Goal: Register for event/course

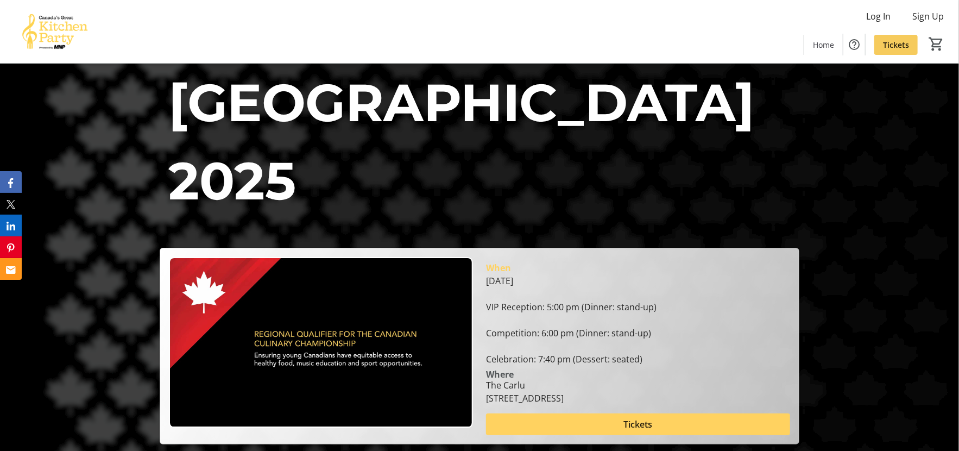
drag, startPoint x: 903, startPoint y: 41, endPoint x: 892, endPoint y: 44, distance: 11.9
click at [903, 41] on span "Tickets" at bounding box center [896, 44] width 26 height 11
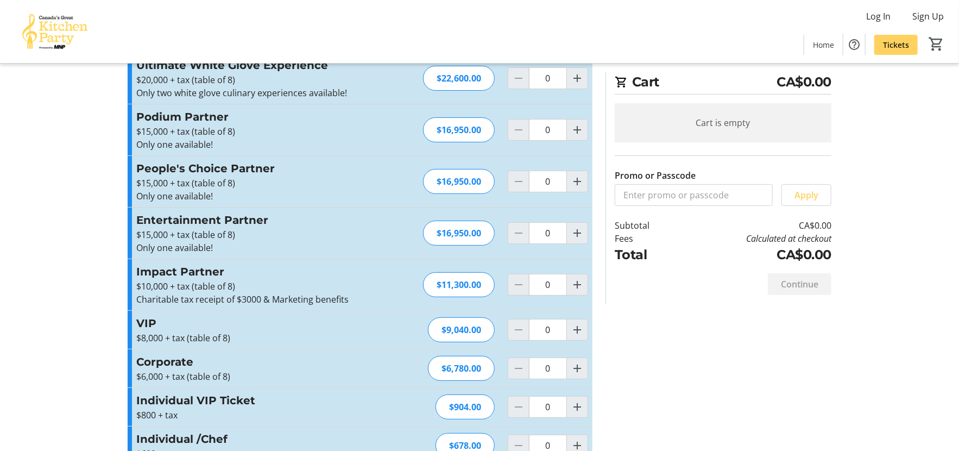
scroll to position [63, 0]
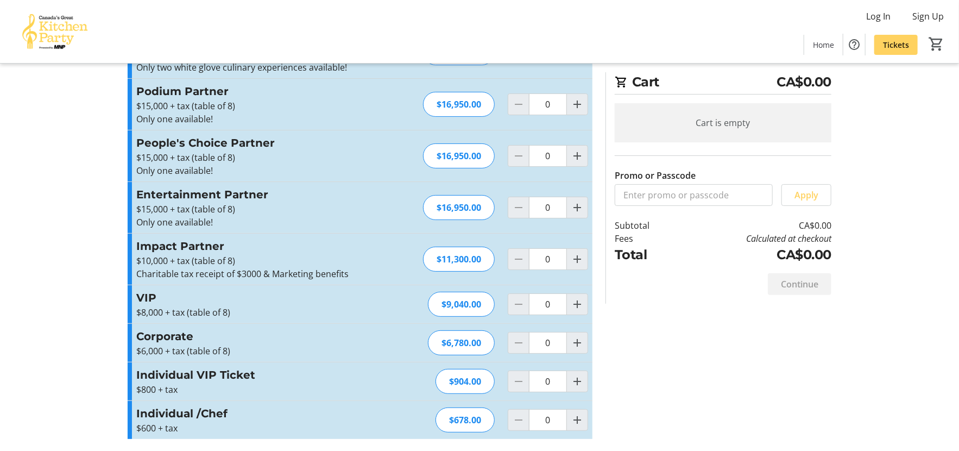
click at [174, 373] on h3 "Individual VIP Ticket" at bounding box center [254, 375] width 237 height 16
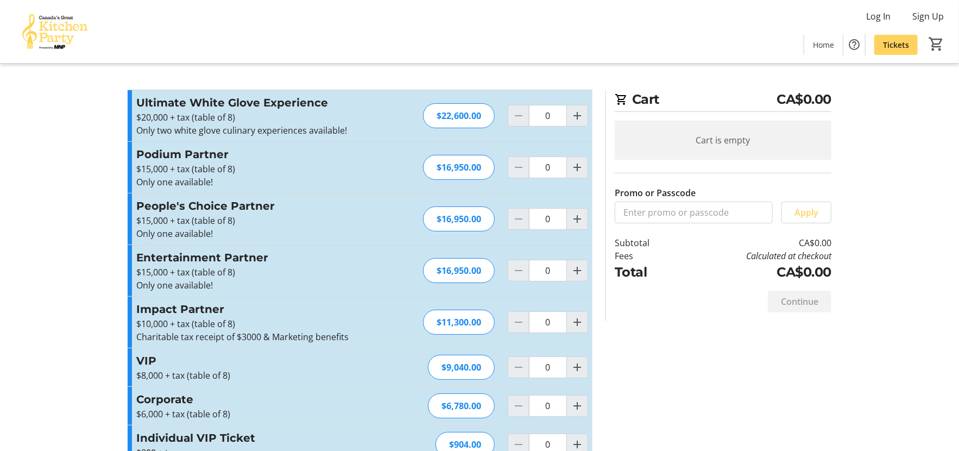
click at [44, 39] on img at bounding box center [55, 31] width 97 height 54
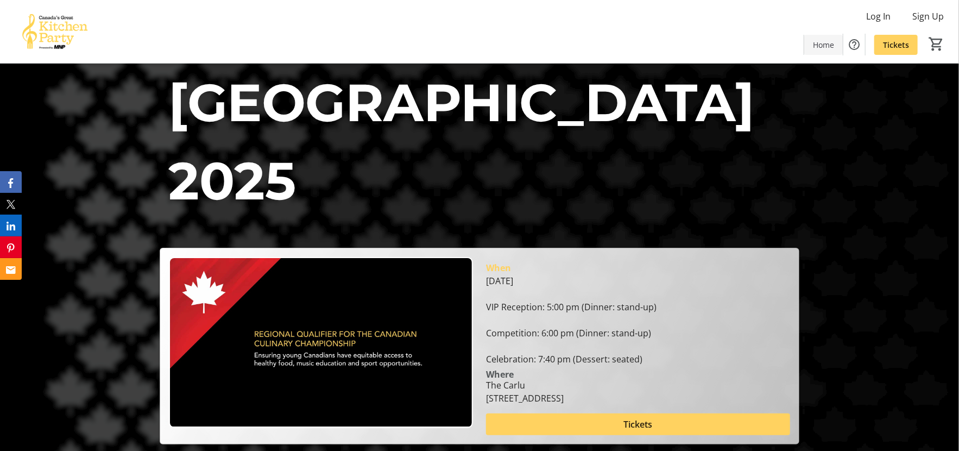
click at [816, 43] on span "Home" at bounding box center [823, 44] width 21 height 11
click at [823, 45] on span "Home" at bounding box center [823, 44] width 21 height 11
click at [50, 32] on img at bounding box center [55, 31] width 97 height 54
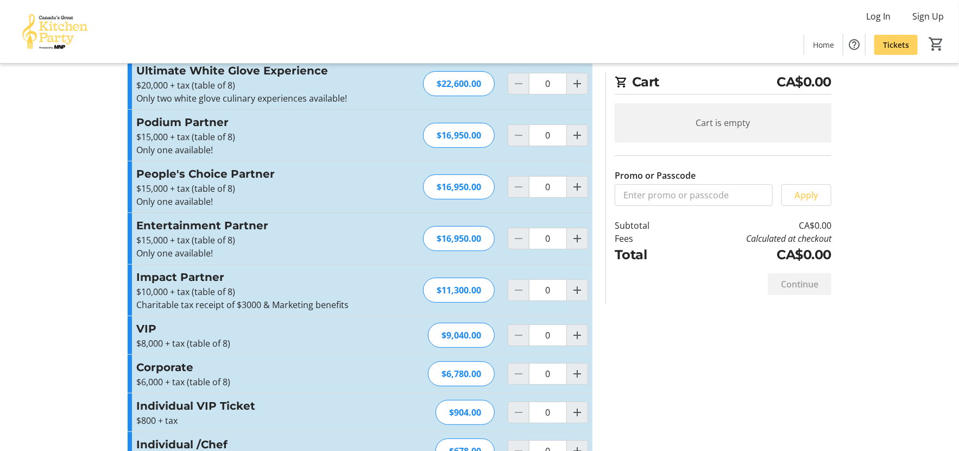
scroll to position [63, 0]
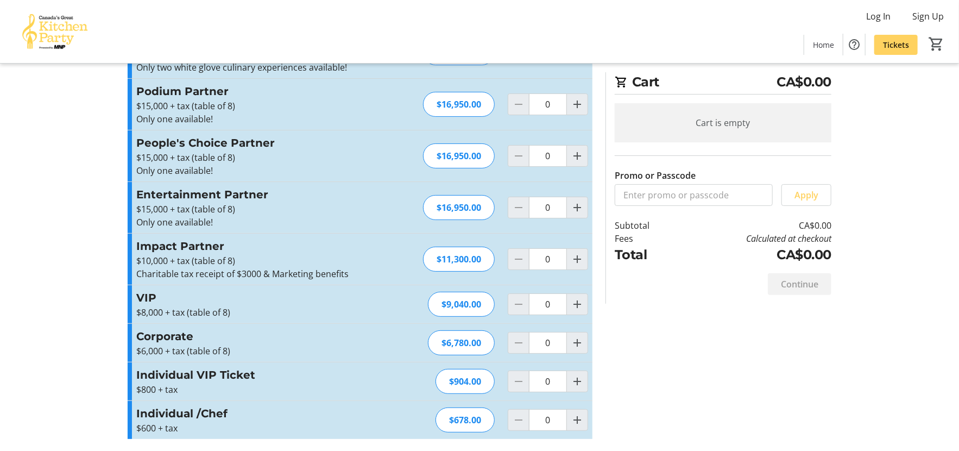
click at [172, 412] on h3 "Individual /Chef" at bounding box center [254, 413] width 237 height 16
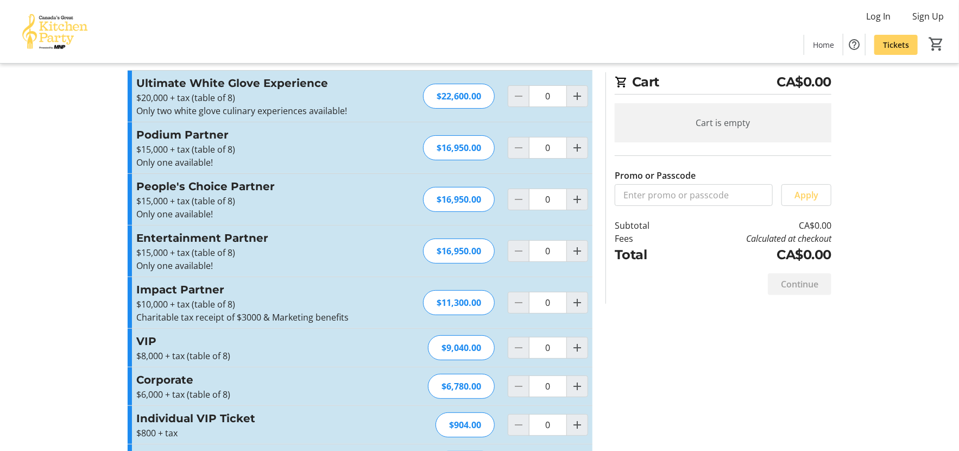
scroll to position [0, 0]
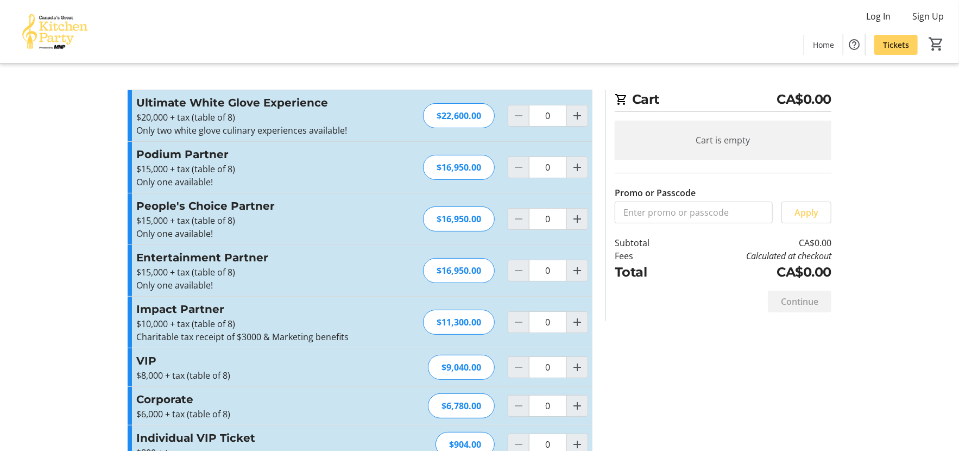
type input "2"
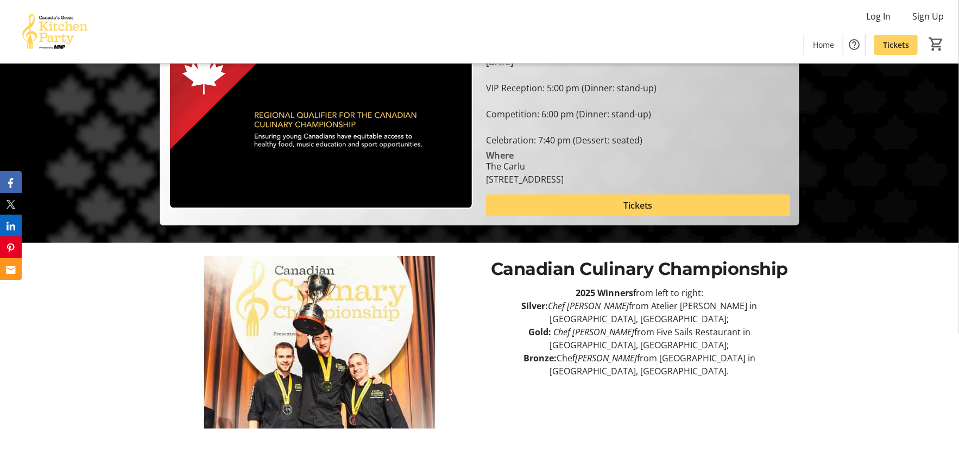
scroll to position [165, 0]
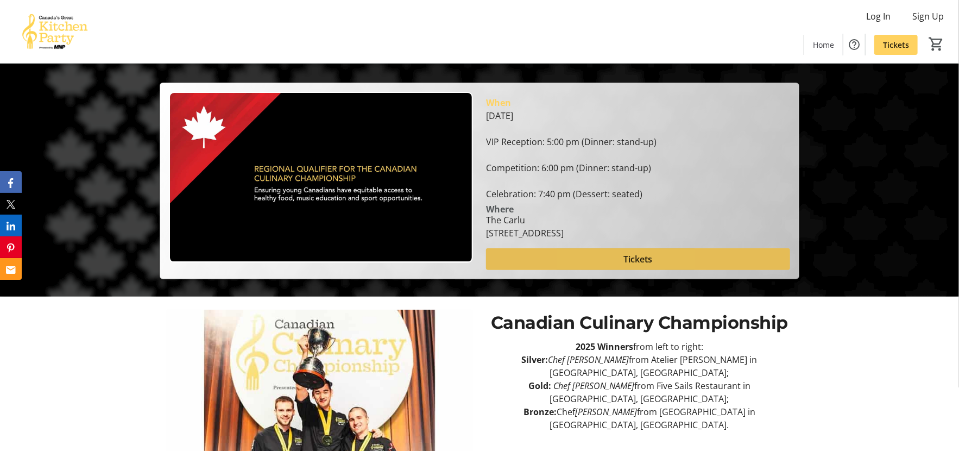
drag, startPoint x: 605, startPoint y: 247, endPoint x: 531, endPoint y: 225, distance: 76.3
click at [605, 247] on span at bounding box center [638, 259] width 304 height 26
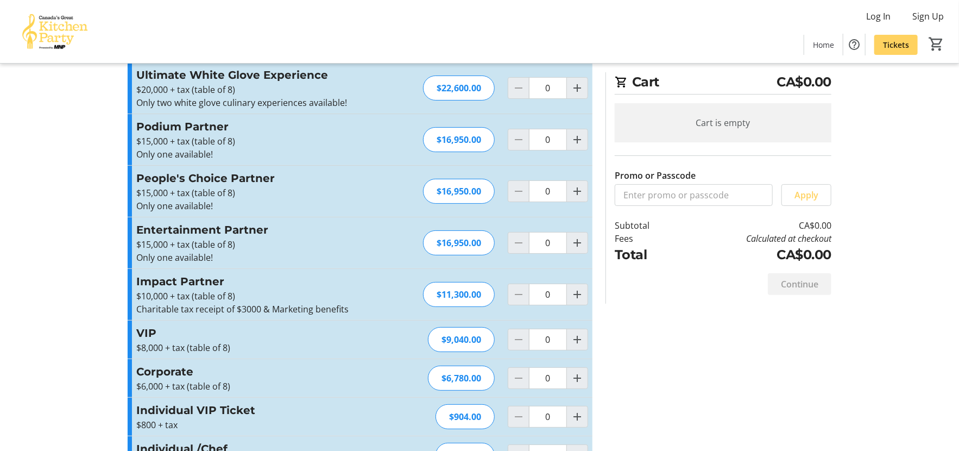
scroll to position [63, 0]
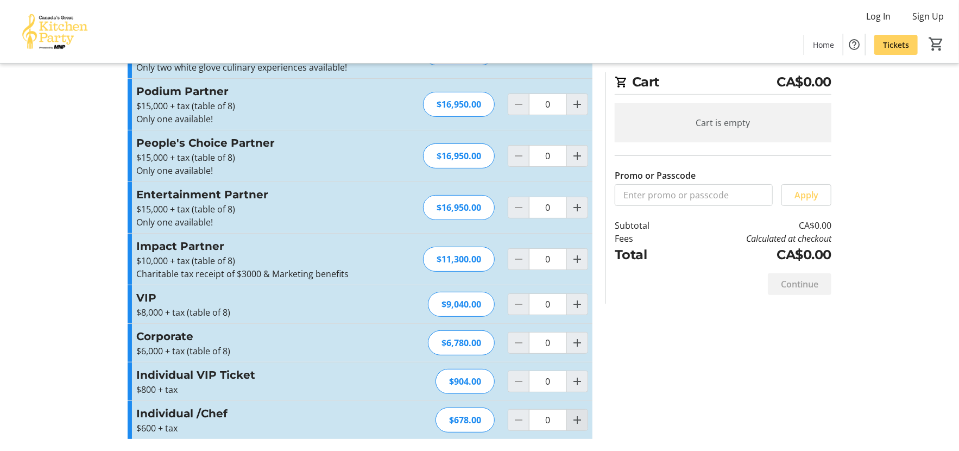
click at [572, 421] on mat-icon "Increment by one" at bounding box center [577, 419] width 13 height 13
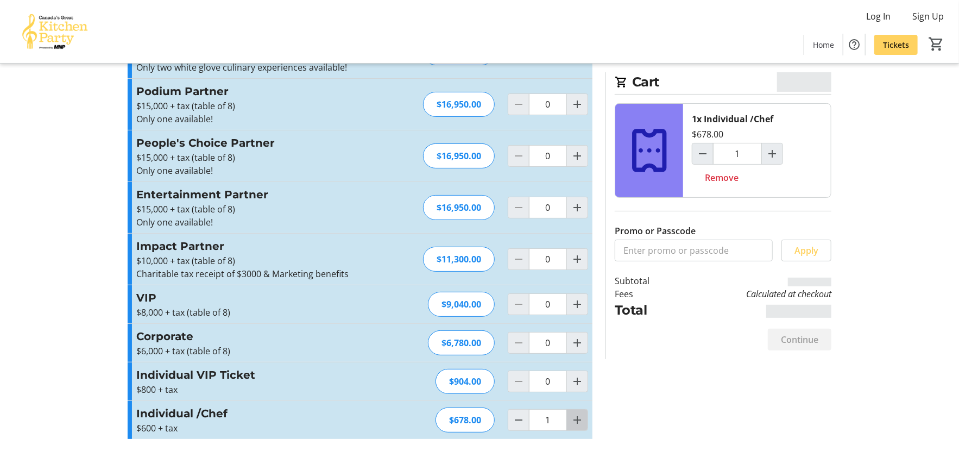
click at [572, 421] on mat-icon "Increment by one" at bounding box center [577, 419] width 13 height 13
type input "2"
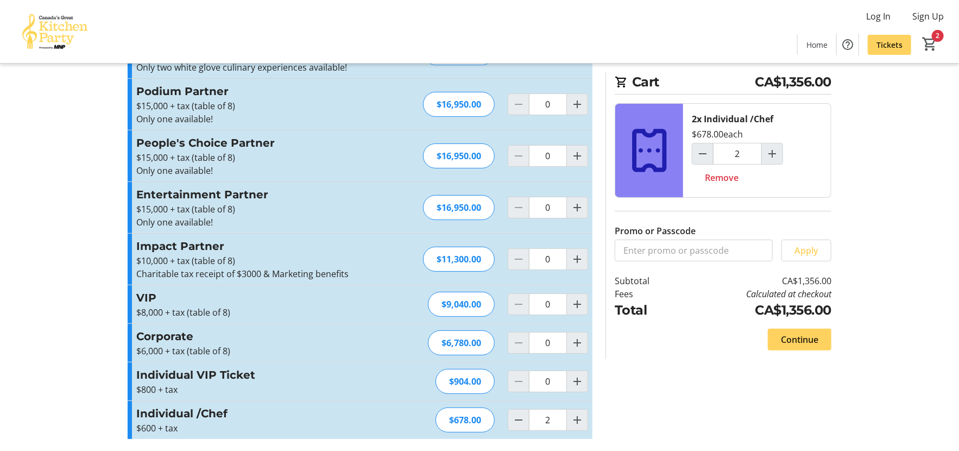
scroll to position [51, 0]
